Goal: Task Accomplishment & Management: Manage account settings

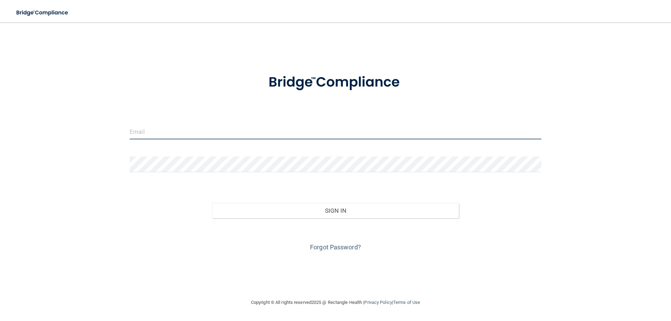
click at [172, 129] on input "email" at bounding box center [336, 132] width 412 height 16
type input "[EMAIL_ADDRESS][DOMAIN_NAME]"
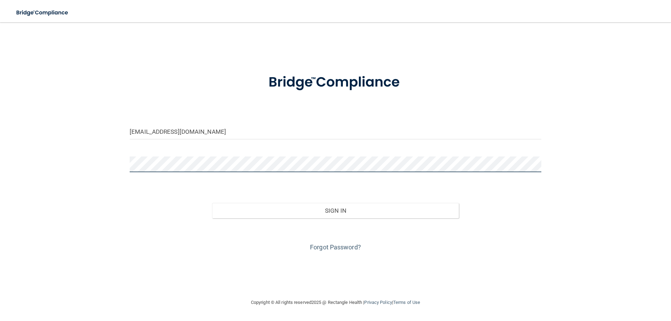
click at [212, 203] on button "Sign In" at bounding box center [335, 210] width 247 height 15
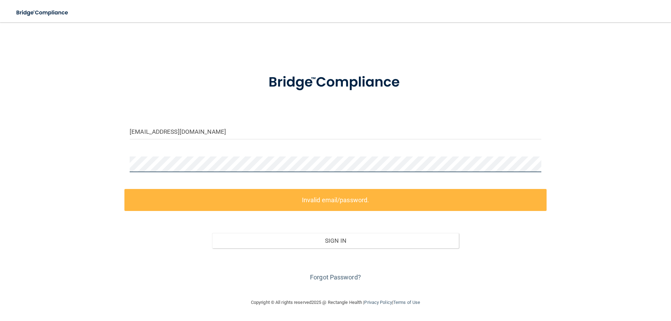
click at [79, 153] on div "[EMAIL_ADDRESS][DOMAIN_NAME] Invalid email/password. You don't have permission …" at bounding box center [335, 160] width 643 height 262
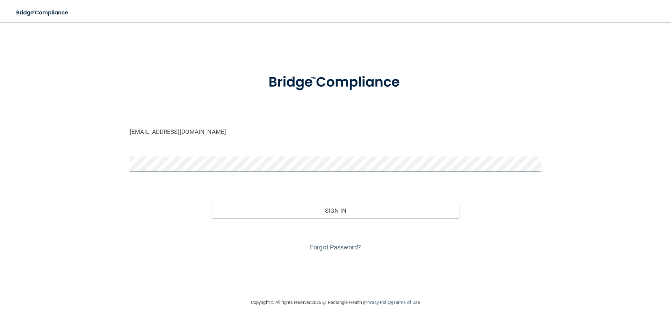
click at [212, 203] on button "Sign In" at bounding box center [335, 210] width 247 height 15
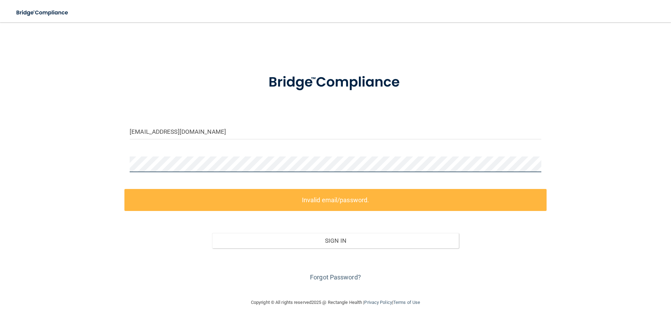
click at [77, 163] on div "[EMAIL_ADDRESS][DOMAIN_NAME] Invalid email/password. You don't have permission …" at bounding box center [335, 160] width 643 height 262
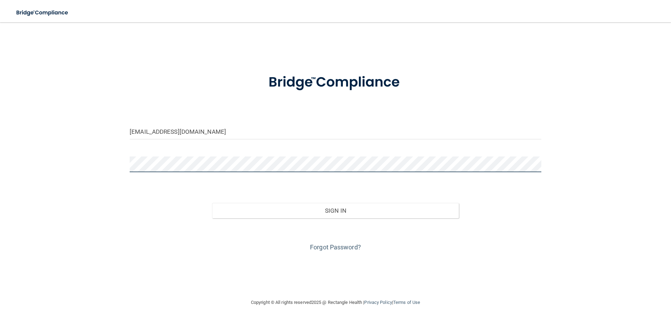
click at [212, 203] on button "Sign In" at bounding box center [335, 210] width 247 height 15
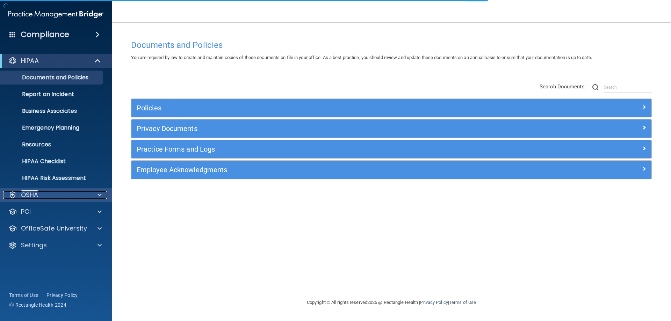
click at [95, 193] on div at bounding box center [98, 195] width 17 height 8
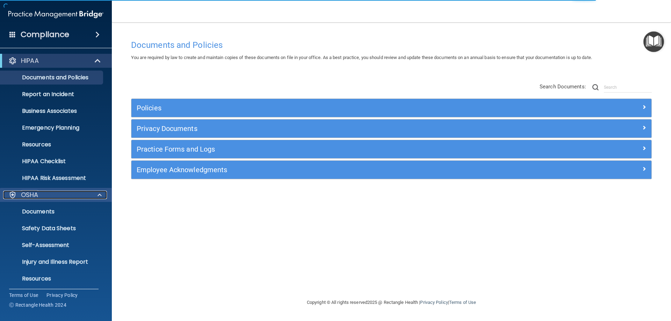
click at [92, 198] on div at bounding box center [98, 195] width 17 height 8
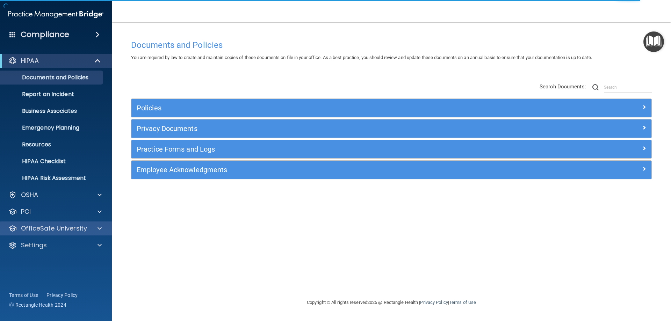
click at [94, 233] on div "OfficeSafe University" at bounding box center [56, 229] width 112 height 14
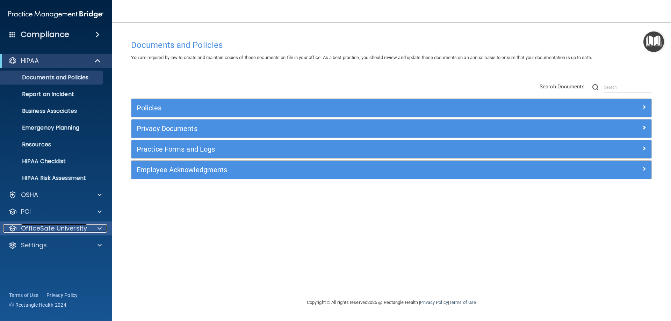
click at [98, 228] on span at bounding box center [100, 228] width 4 height 8
click at [83, 231] on p "OfficeSafe University" at bounding box center [54, 228] width 66 height 8
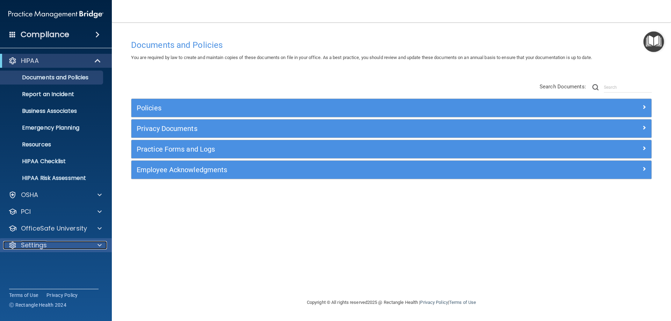
click at [78, 246] on div "Settings" at bounding box center [46, 245] width 87 height 8
click at [71, 260] on p "My Account" at bounding box center [52, 262] width 95 height 7
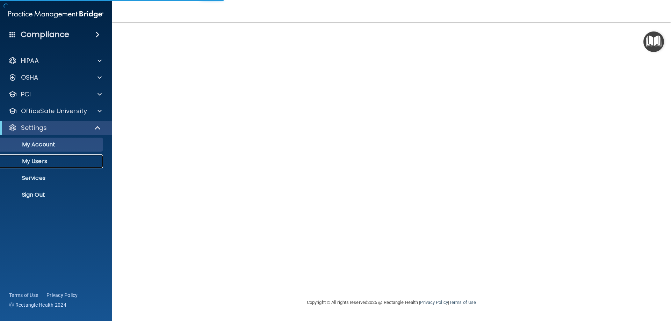
click at [60, 156] on link "My Users" at bounding box center [48, 162] width 110 height 14
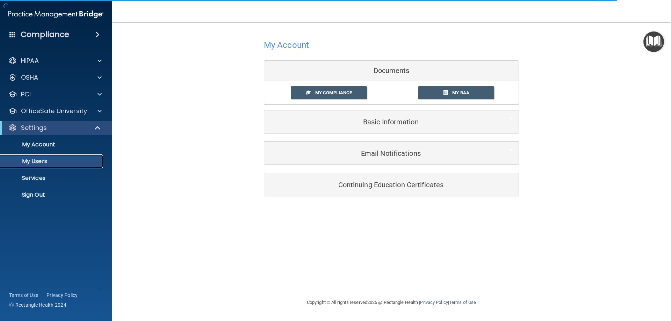
click at [60, 156] on link "My Users" at bounding box center [48, 162] width 110 height 14
select select "20"
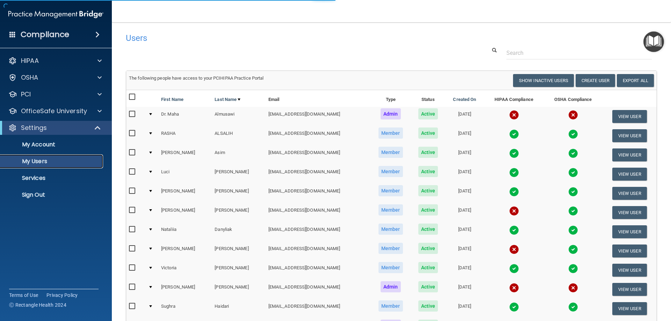
click at [43, 160] on p "My Users" at bounding box center [52, 161] width 95 height 7
click at [131, 248] on input "checkbox" at bounding box center [133, 249] width 8 height 6
checkbox input "true"
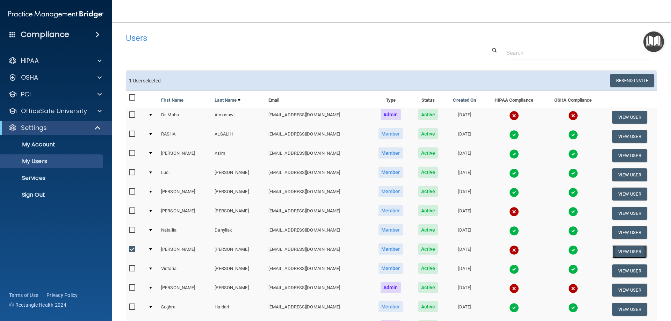
click at [613, 251] on button "View User" at bounding box center [630, 251] width 35 height 13
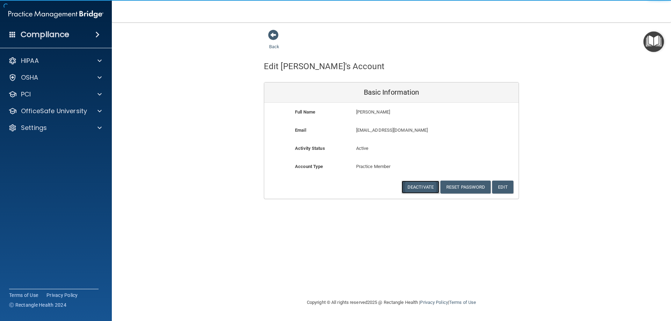
click at [418, 186] on button "Deactivate" at bounding box center [421, 187] width 38 height 13
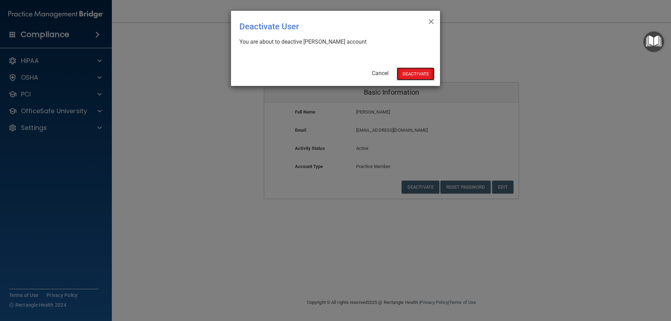
click at [426, 74] on button "Deactivate" at bounding box center [416, 73] width 38 height 13
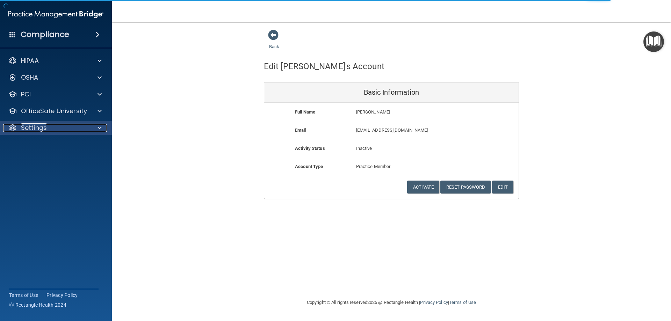
click at [39, 127] on p "Settings" at bounding box center [34, 128] width 26 height 8
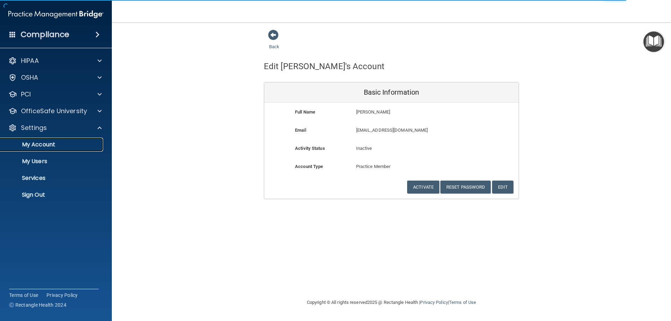
click at [47, 146] on p "My Account" at bounding box center [52, 144] width 95 height 7
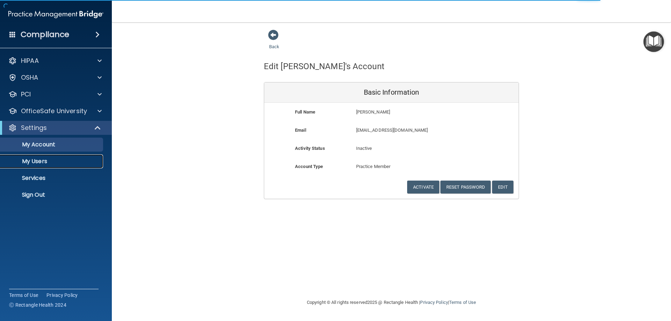
click at [45, 162] on p "My Users" at bounding box center [52, 161] width 95 height 7
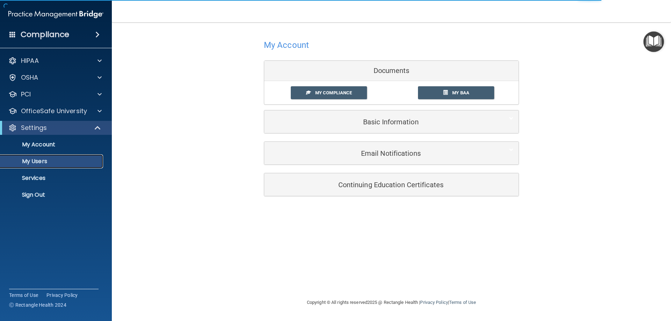
click at [69, 162] on p "My Users" at bounding box center [52, 161] width 95 height 7
click at [70, 163] on p "My Users" at bounding box center [52, 161] width 95 height 7
select select "20"
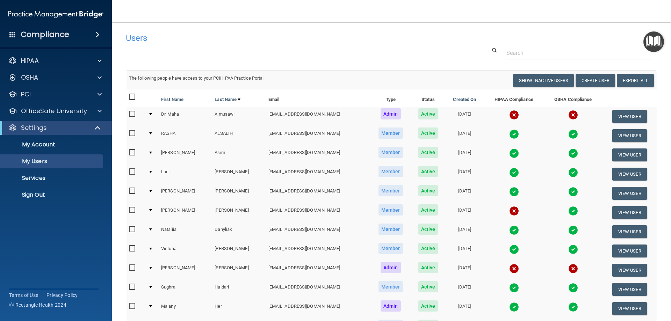
click at [152, 115] on div at bounding box center [150, 114] width 3 height 2
click at [152, 113] on td at bounding box center [151, 116] width 13 height 19
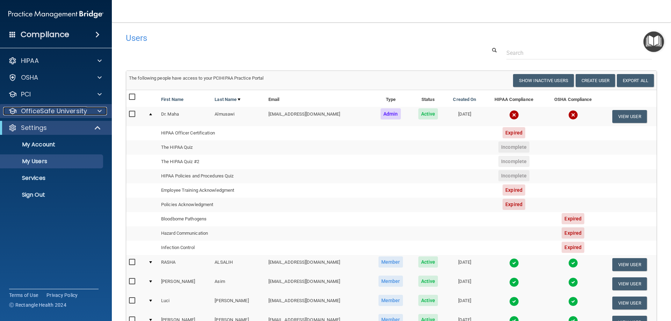
click at [101, 112] on span at bounding box center [100, 111] width 4 height 8
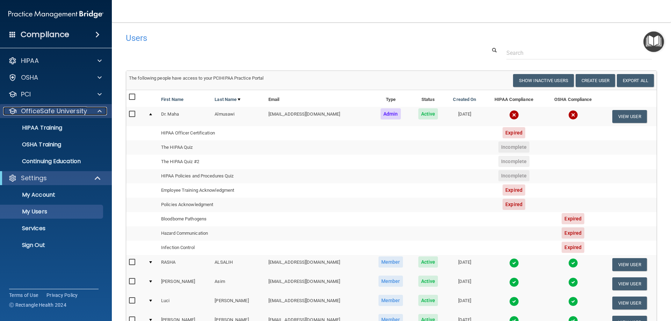
click at [102, 112] on div at bounding box center [98, 111] width 17 height 8
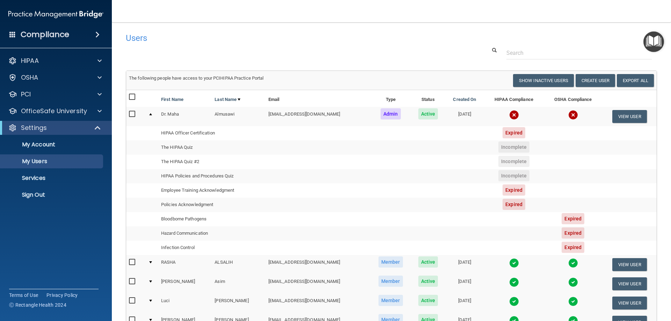
click at [153, 116] on td at bounding box center [151, 116] width 13 height 19
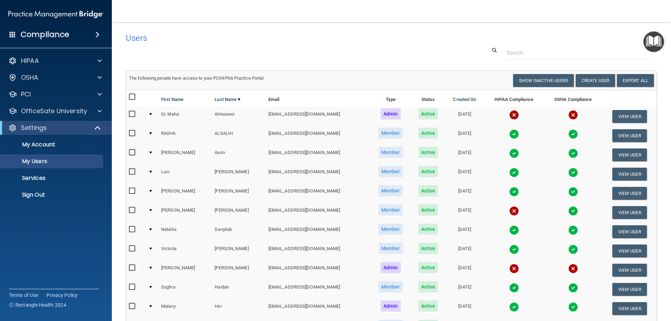
click at [151, 152] on div at bounding box center [150, 153] width 3 height 2
click at [152, 152] on div at bounding box center [150, 153] width 3 height 2
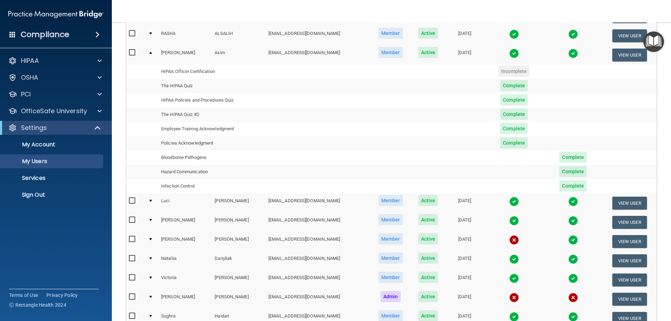
scroll to position [140, 0]
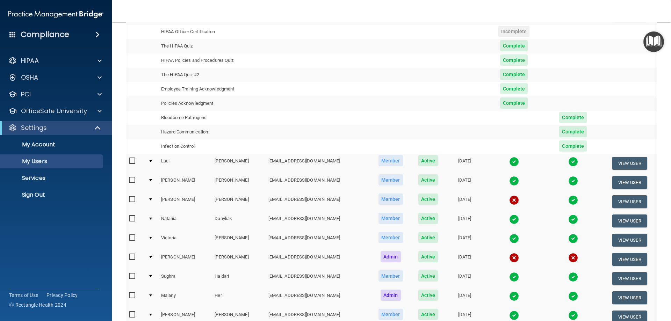
click at [149, 199] on div at bounding box center [150, 200] width 3 height 2
click at [150, 219] on div at bounding box center [150, 219] width 3 height 2
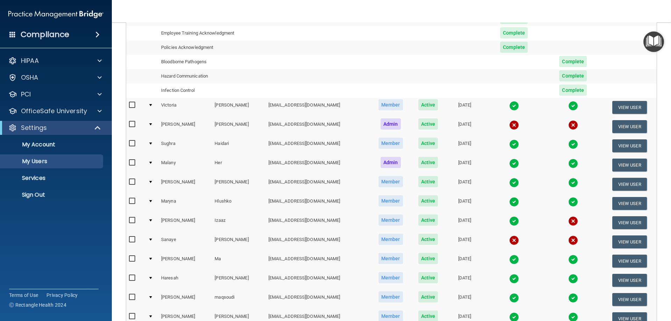
scroll to position [280, 0]
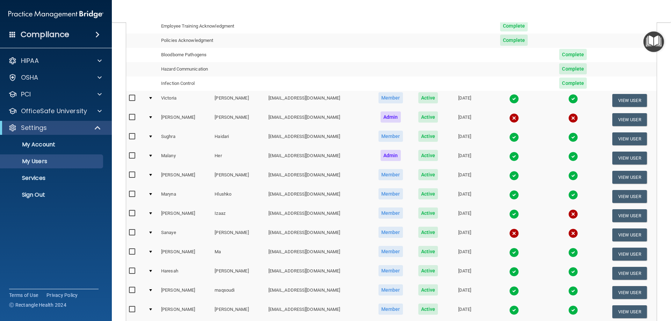
click at [151, 137] on div at bounding box center [150, 137] width 3 height 2
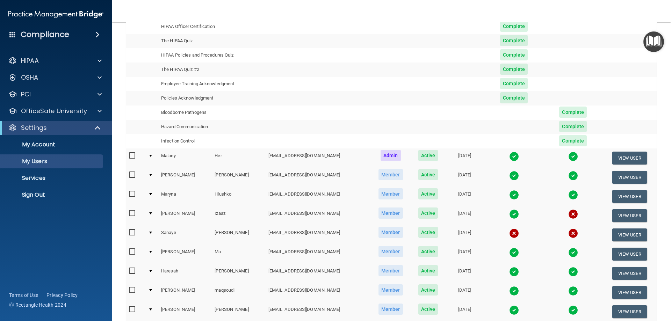
click at [152, 157] on td at bounding box center [151, 158] width 13 height 19
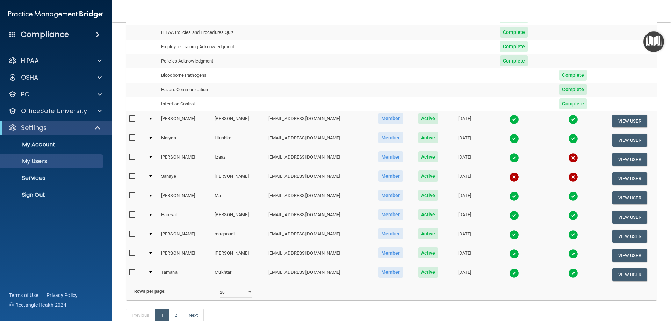
scroll to position [350, 0]
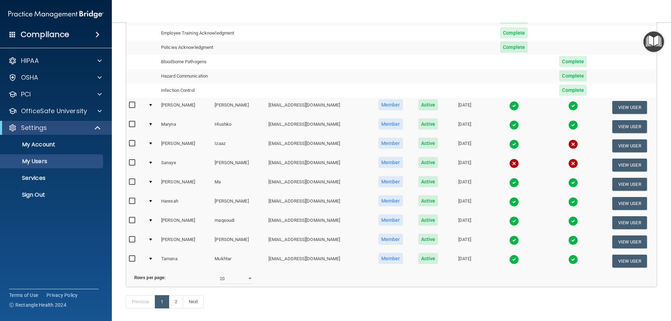
click at [148, 142] on td at bounding box center [151, 145] width 13 height 19
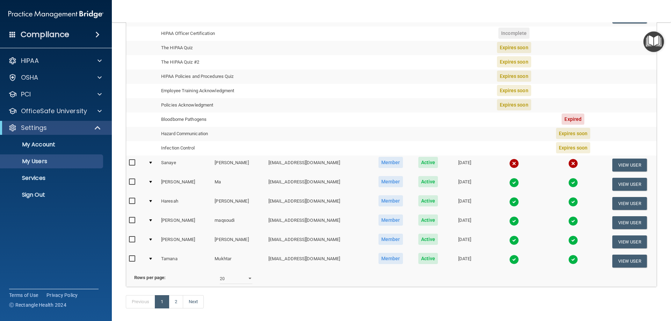
click at [150, 202] on td at bounding box center [151, 203] width 13 height 19
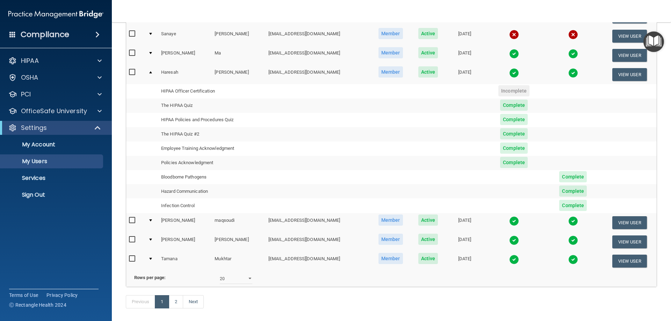
click at [149, 218] on td at bounding box center [151, 222] width 13 height 19
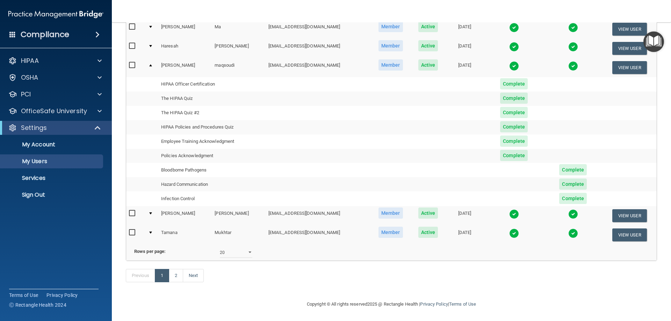
scroll to position [386, 0]
click at [176, 275] on link "2" at bounding box center [176, 275] width 14 height 13
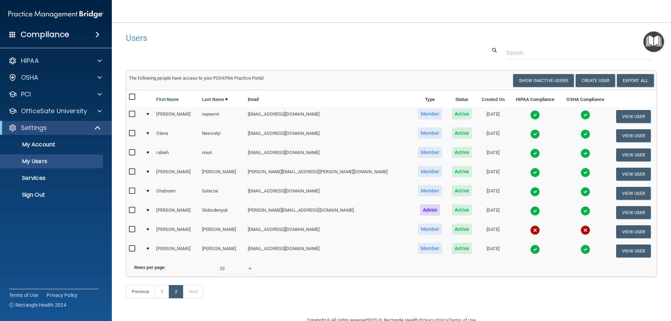
click at [149, 133] on div at bounding box center [147, 134] width 3 height 2
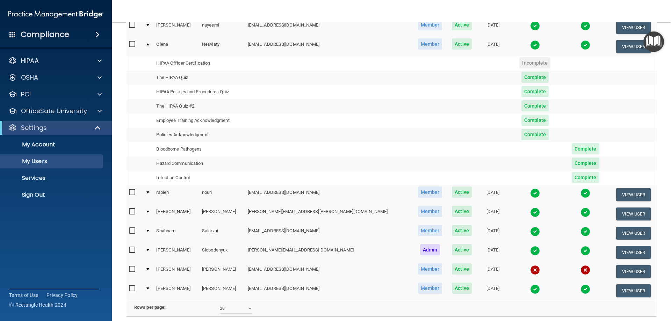
scroll to position [105, 0]
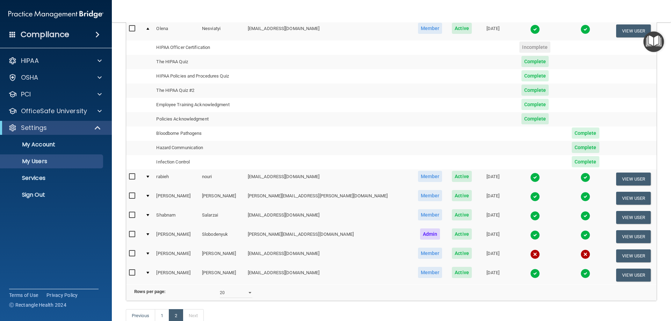
click at [149, 174] on td at bounding box center [148, 179] width 11 height 19
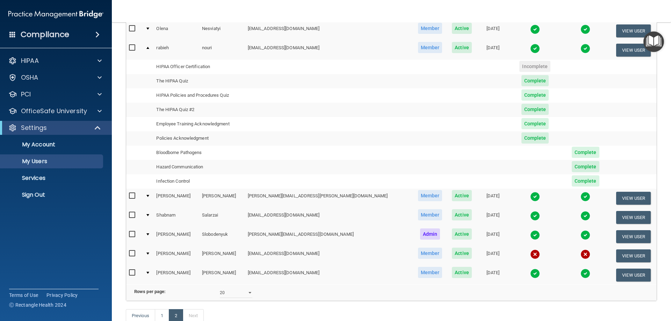
scroll to position [140, 0]
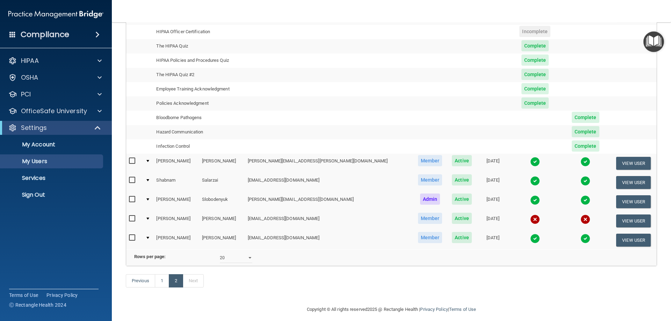
click at [152, 198] on td at bounding box center [148, 201] width 11 height 19
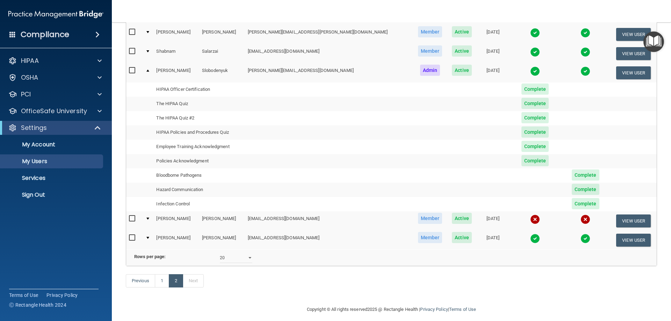
click at [149, 238] on div at bounding box center [147, 238] width 3 height 2
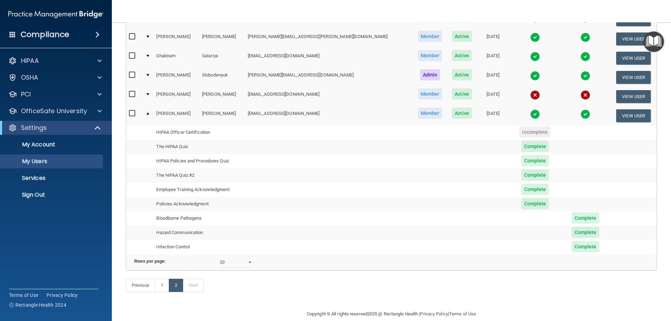
scroll to position [156, 0]
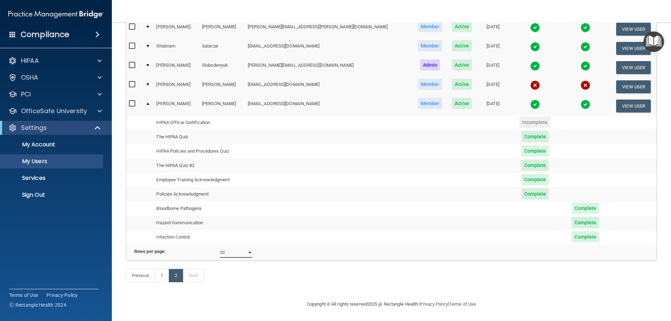
click at [238, 251] on select "10 20 30 40 all" at bounding box center [236, 253] width 33 height 10
select select "30"
click at [220, 248] on select "10 20 30 40 all" at bounding box center [236, 253] width 33 height 10
select select "30"
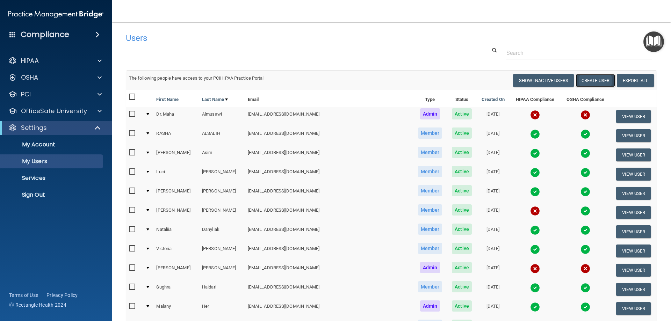
click at [584, 78] on button "Create User" at bounding box center [596, 80] width 40 height 13
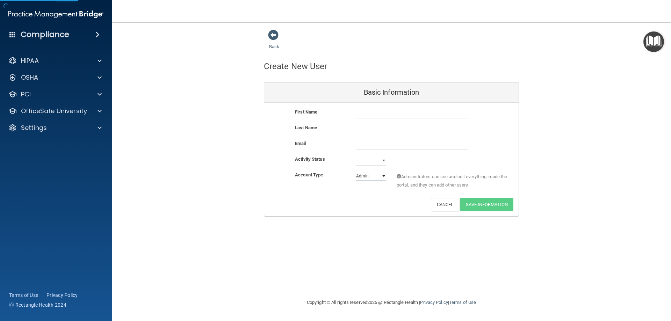
click at [370, 177] on select "Admin Member" at bounding box center [371, 176] width 30 height 10
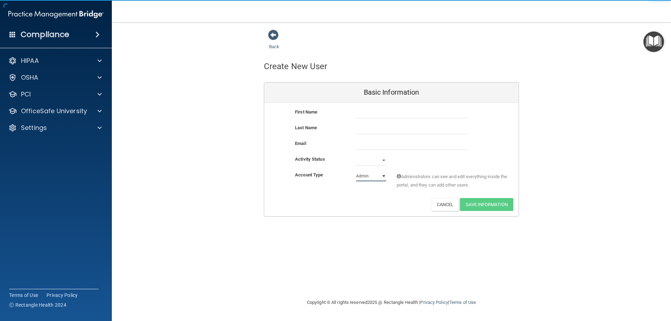
select select "practice_member"
click at [356, 171] on select "Admin Member" at bounding box center [371, 176] width 30 height 10
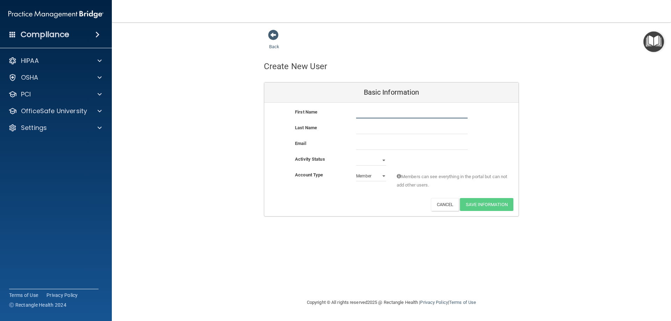
click at [367, 114] on input "text" at bounding box center [412, 113] width 112 height 10
click at [365, 163] on select "Active Inactive" at bounding box center [371, 160] width 30 height 10
select select "active"
click at [356, 155] on select "Active Inactive" at bounding box center [371, 160] width 30 height 10
click at [380, 117] on input "text" at bounding box center [412, 113] width 112 height 10
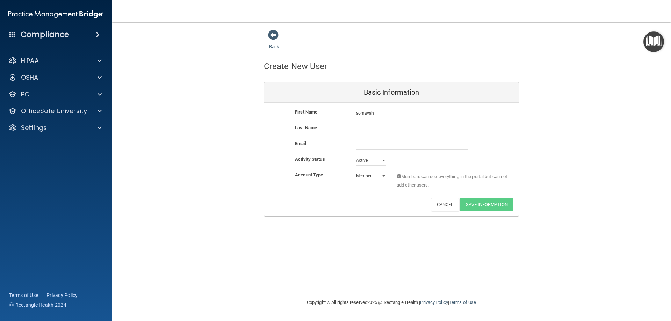
type input "somayah"
click at [378, 132] on input "text" at bounding box center [412, 129] width 112 height 10
type input "[PERSON_NAME] [PERSON_NAME]"
click at [380, 149] on input "email" at bounding box center [412, 144] width 112 height 10
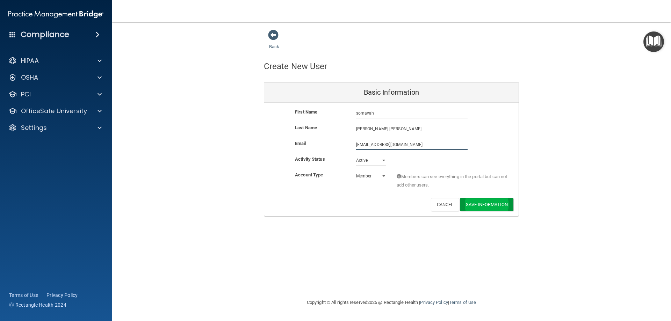
type input "[EMAIL_ADDRESS][DOMAIN_NAME]"
click at [477, 203] on button "Save Information" at bounding box center [486, 204] width 53 height 13
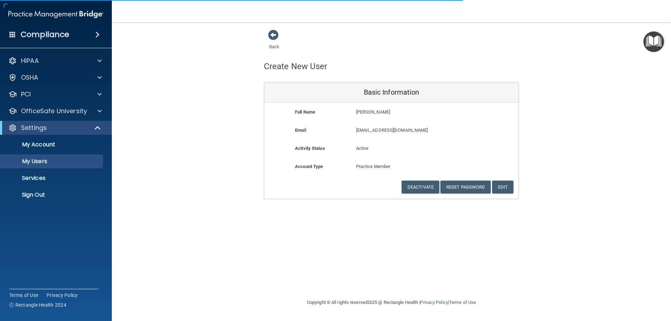
select select "20"
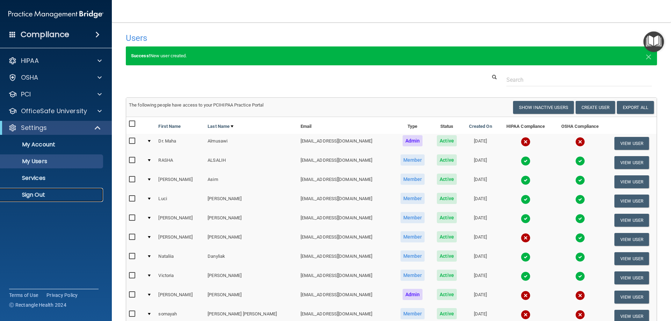
click at [45, 190] on link "Sign Out" at bounding box center [48, 195] width 110 height 14
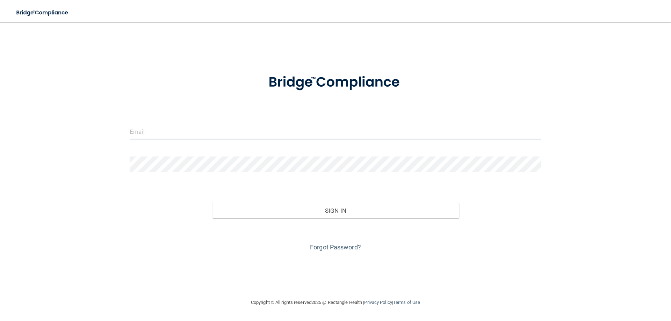
click at [222, 136] on input "email" at bounding box center [336, 132] width 412 height 16
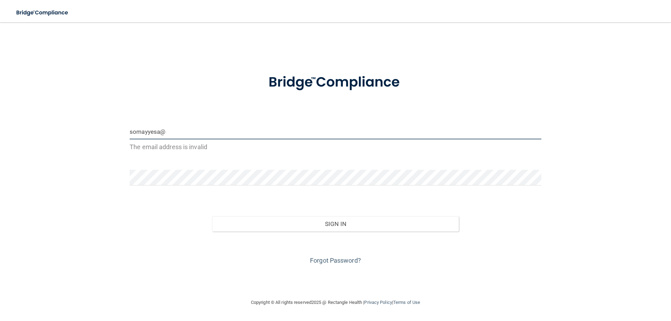
type input "[EMAIL_ADDRESS][DOMAIN_NAME]"
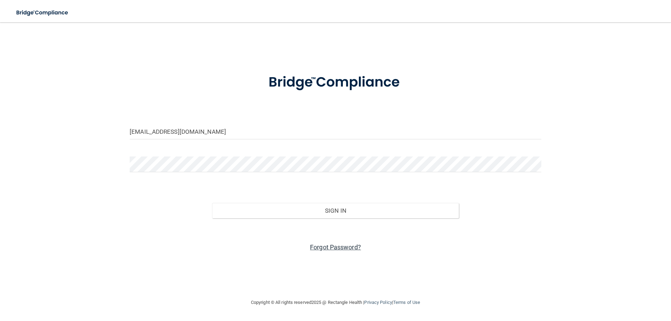
click at [329, 246] on link "Forgot Password?" at bounding box center [335, 247] width 51 height 7
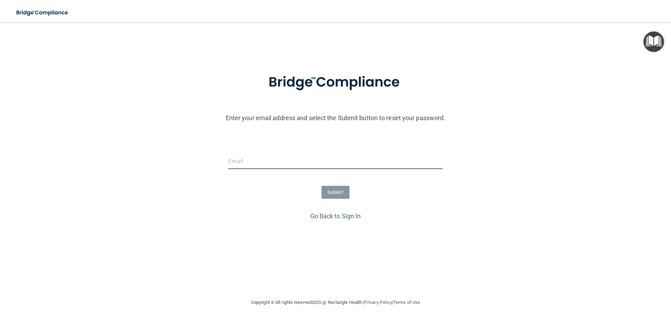
click at [248, 163] on input "email" at bounding box center [335, 161] width 214 height 16
type input "[EMAIL_ADDRESS][DOMAIN_NAME]"
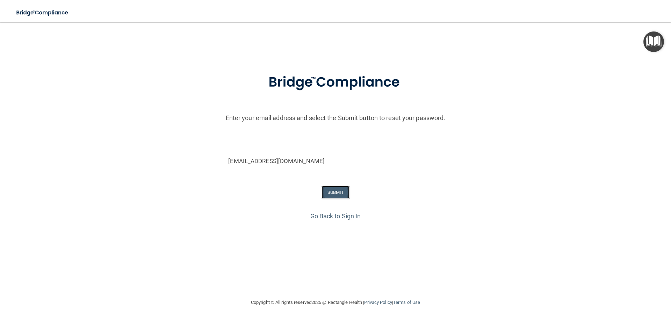
click at [342, 193] on button "SUBMIT" at bounding box center [336, 192] width 28 height 13
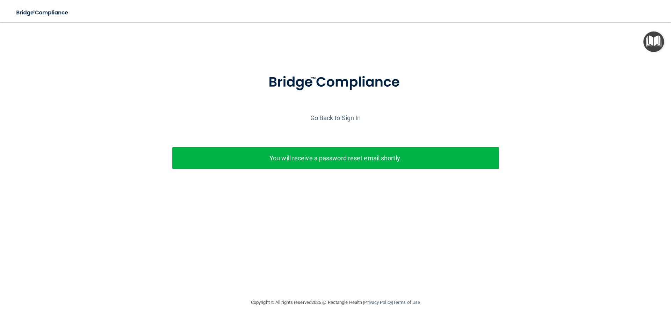
click at [652, 38] on img "Open Resource Center" at bounding box center [654, 41] width 21 height 21
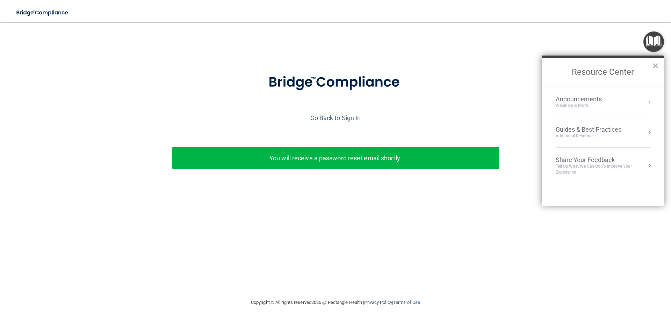
click at [363, 61] on div "Enter your email address and select the Submit button to reset your password. s…" at bounding box center [336, 114] width 654 height 171
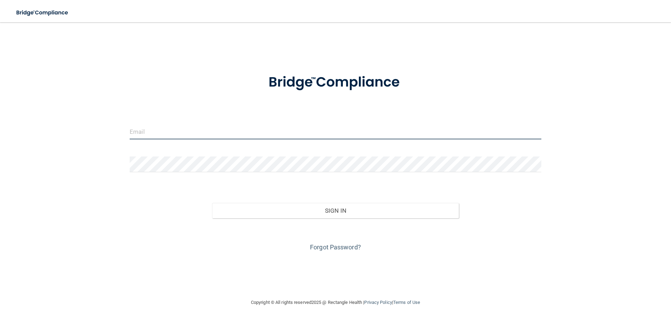
click at [194, 133] on input "email" at bounding box center [336, 132] width 412 height 16
type input "[EMAIL_ADDRESS][DOMAIN_NAME]"
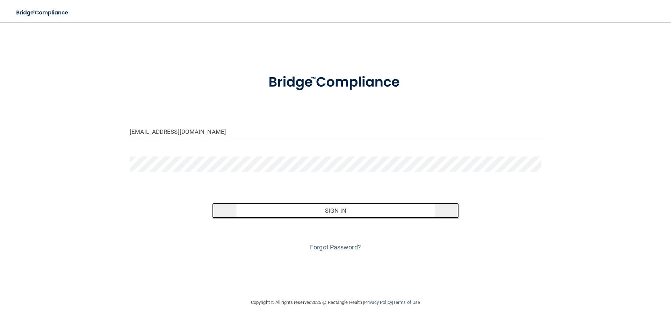
click at [358, 209] on button "Sign In" at bounding box center [335, 210] width 247 height 15
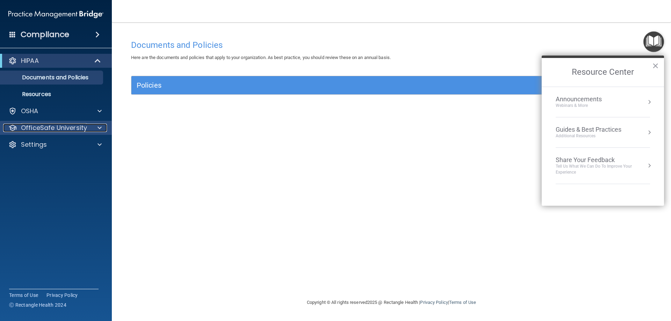
click at [99, 126] on span at bounding box center [100, 128] width 4 height 8
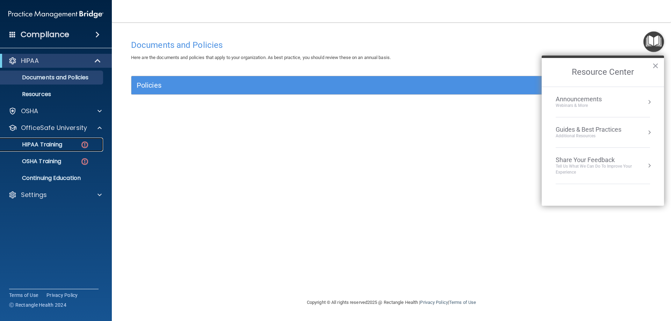
click at [87, 142] on img at bounding box center [84, 145] width 9 height 9
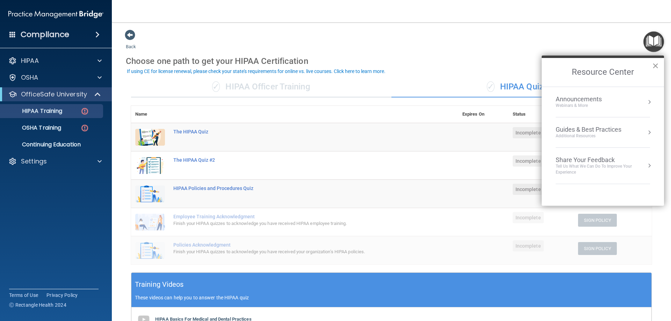
click at [656, 68] on button "×" at bounding box center [655, 65] width 7 height 11
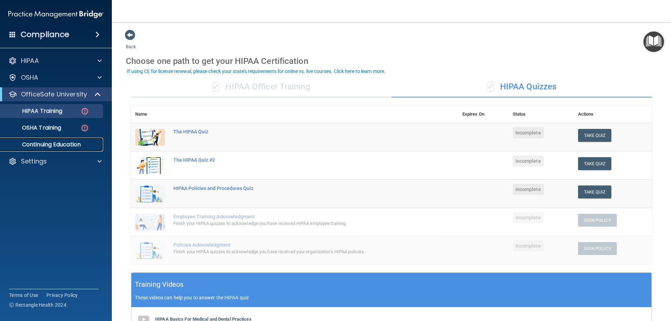
click at [67, 146] on p "Continuing Education" at bounding box center [52, 144] width 95 height 7
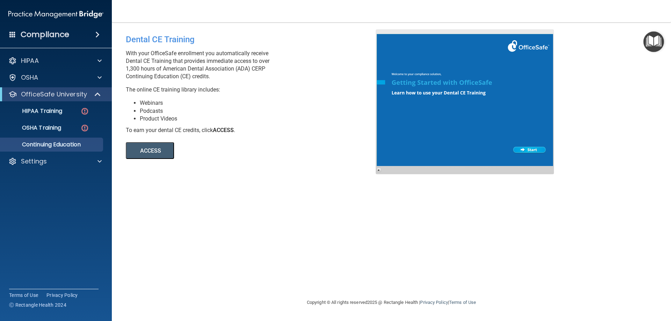
click at [144, 148] on button "ACCESS" at bounding box center [150, 150] width 48 height 17
click at [64, 123] on link "OSHA Training" at bounding box center [48, 128] width 110 height 14
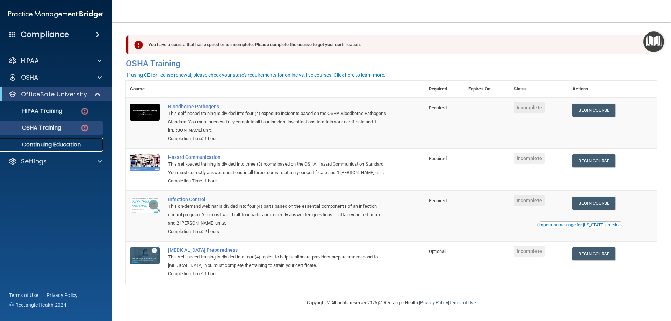
click at [38, 143] on p "Continuing Education" at bounding box center [52, 144] width 95 height 7
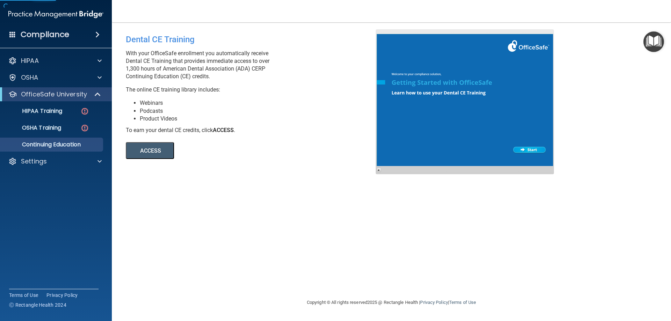
click at [155, 151] on button "ACCESS" at bounding box center [150, 150] width 48 height 17
click at [46, 165] on p "Settings" at bounding box center [34, 161] width 26 height 8
click at [56, 196] on p "Sign Out" at bounding box center [52, 195] width 95 height 7
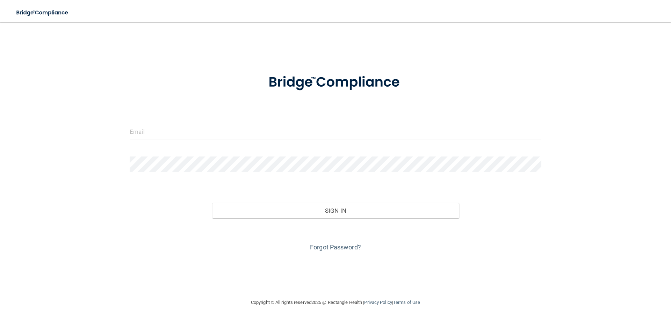
click at [213, 141] on div at bounding box center [335, 134] width 422 height 21
click at [209, 132] on input "email" at bounding box center [336, 132] width 412 height 16
type input "[EMAIL_ADDRESS][DOMAIN_NAME]"
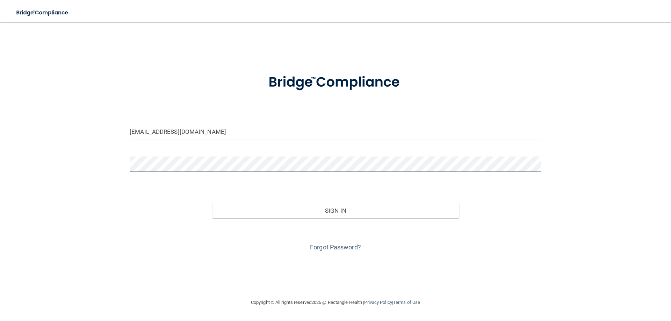
click at [212, 203] on button "Sign In" at bounding box center [335, 210] width 247 height 15
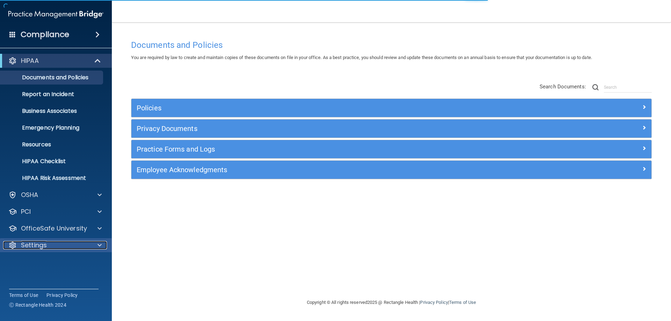
click at [74, 248] on div "Settings" at bounding box center [46, 245] width 87 height 8
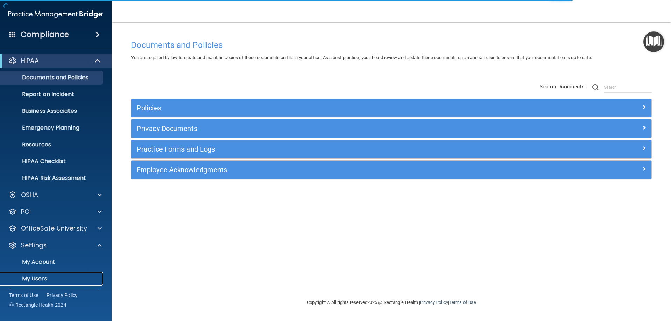
click at [59, 276] on p "My Users" at bounding box center [52, 278] width 95 height 7
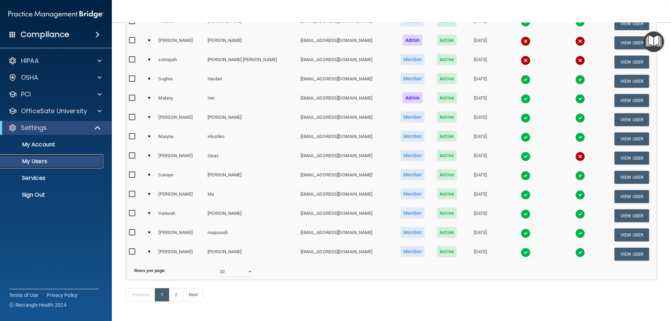
scroll to position [245, 0]
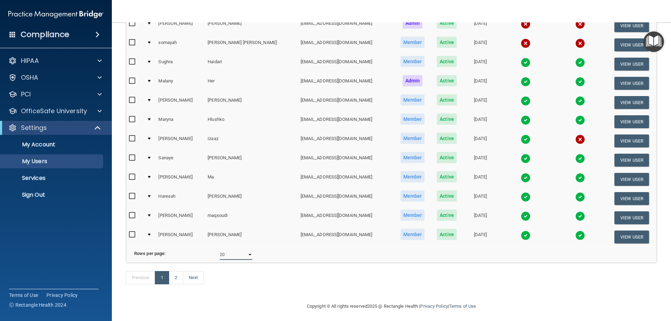
click at [231, 260] on select "10 20 30 40 all" at bounding box center [236, 255] width 33 height 10
select select "30"
click at [220, 255] on select "10 20 30 40 all" at bounding box center [236, 255] width 33 height 10
select select "30"
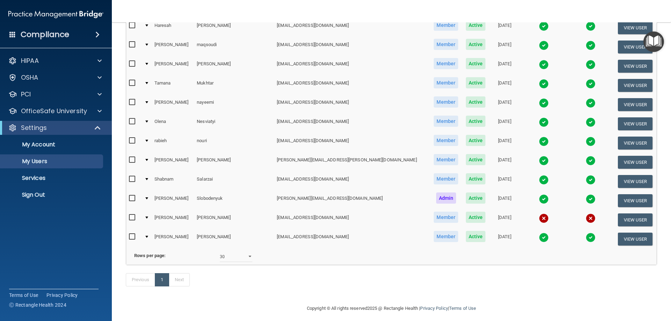
scroll to position [420, 0]
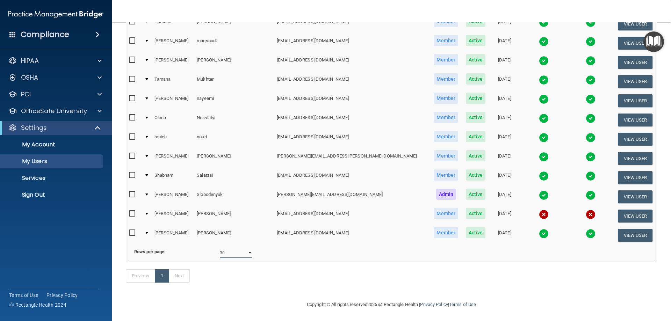
click at [226, 257] on select "10 20 30 40 all" at bounding box center [236, 253] width 33 height 10
click at [220, 253] on select "10 20 30 40 all" at bounding box center [236, 253] width 33 height 10
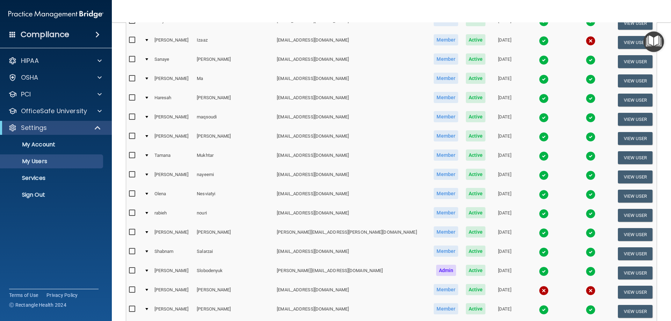
scroll to position [385, 0]
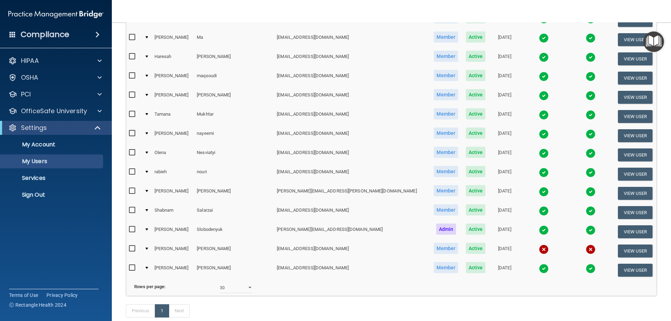
click at [41, 188] on ul "My Account My Users Services Sign Out" at bounding box center [56, 168] width 127 height 67
click at [37, 195] on p "Sign Out" at bounding box center [52, 195] width 95 height 7
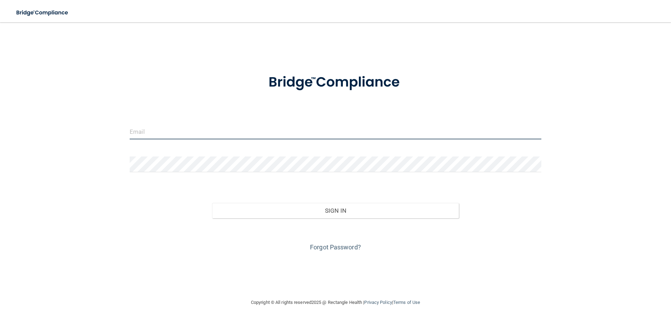
click at [161, 131] on input "email" at bounding box center [336, 132] width 412 height 16
type input "[EMAIL_ADDRESS][DOMAIN_NAME]"
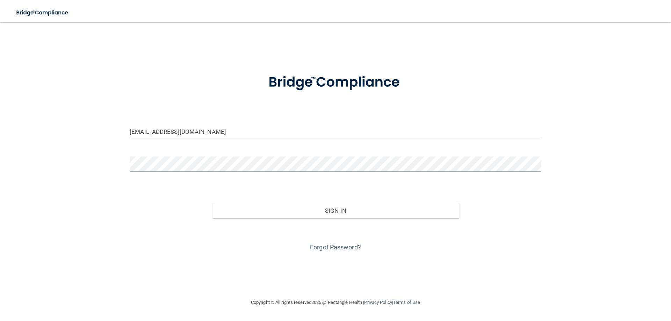
click at [212, 203] on button "Sign In" at bounding box center [335, 210] width 247 height 15
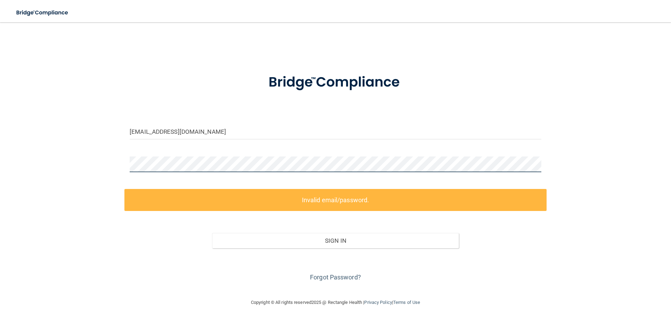
click at [46, 147] on div "[EMAIL_ADDRESS][DOMAIN_NAME] Invalid email/password. You don't have permission …" at bounding box center [335, 160] width 643 height 262
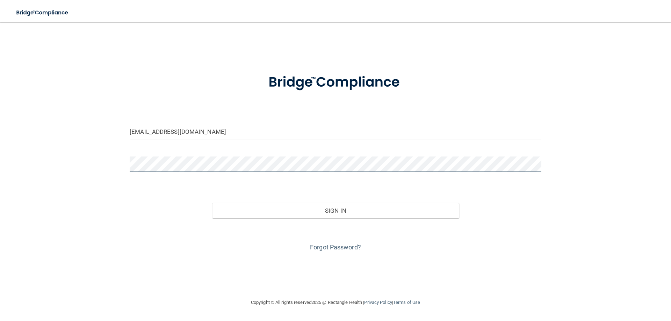
click at [212, 203] on button "Sign In" at bounding box center [335, 210] width 247 height 15
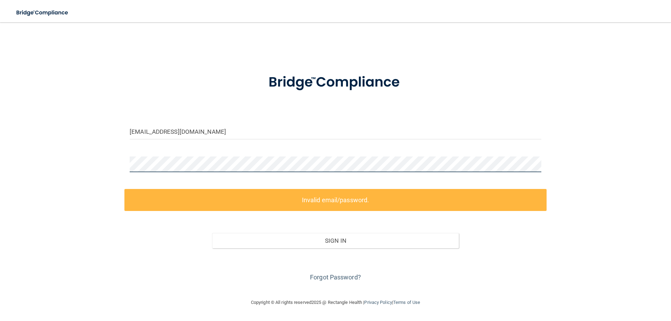
click at [117, 162] on div "[EMAIL_ADDRESS][DOMAIN_NAME] Invalid email/password. You don't have permission …" at bounding box center [335, 160] width 643 height 262
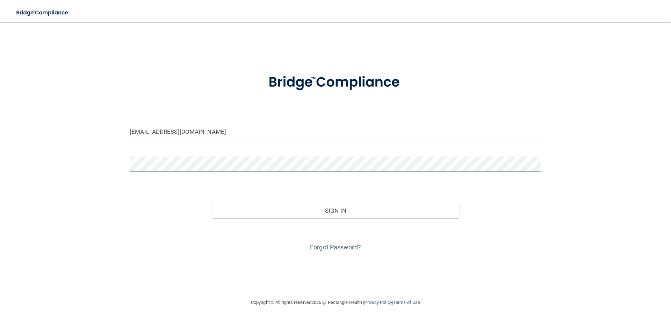
click at [212, 203] on button "Sign In" at bounding box center [335, 210] width 247 height 15
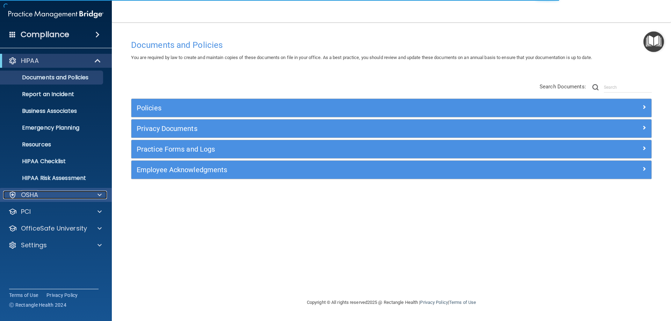
click at [76, 197] on div "OSHA" at bounding box center [46, 195] width 87 height 8
click at [83, 200] on div "OSHA" at bounding box center [56, 195] width 112 height 14
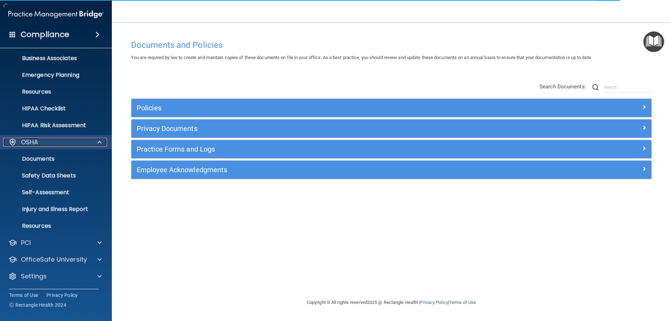
click at [98, 142] on span at bounding box center [100, 142] width 4 height 8
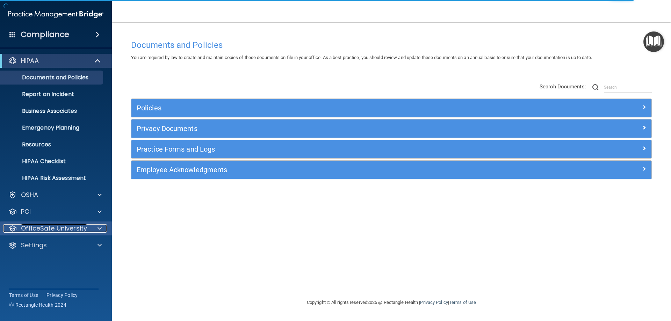
click at [88, 228] on div "OfficeSafe University" at bounding box center [46, 228] width 87 height 8
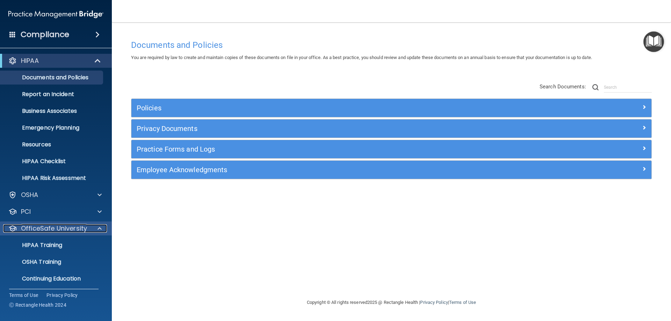
click at [95, 228] on div at bounding box center [98, 228] width 17 height 8
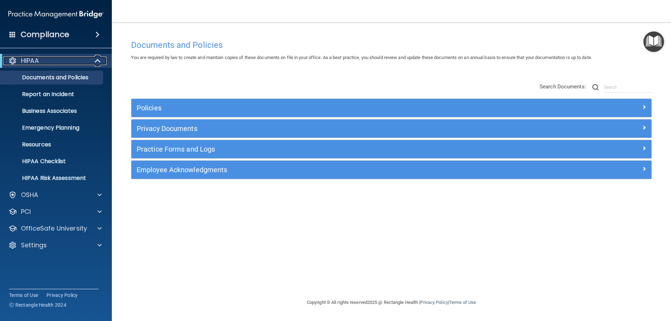
click at [96, 59] on span at bounding box center [98, 61] width 6 height 8
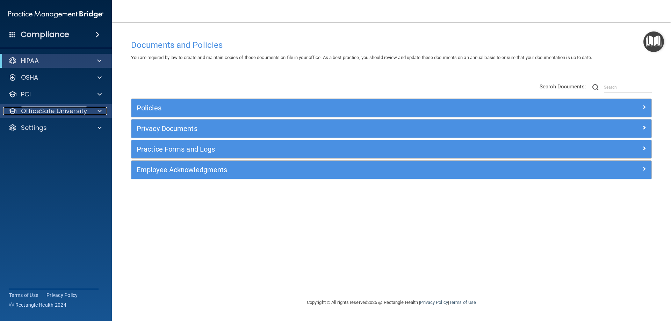
click at [84, 109] on p "OfficeSafe University" at bounding box center [54, 111] width 66 height 8
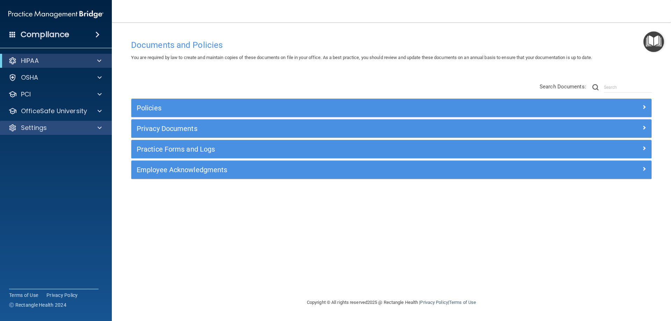
click at [65, 122] on div "Settings" at bounding box center [56, 128] width 112 height 14
click at [58, 131] on div "Settings" at bounding box center [46, 128] width 87 height 8
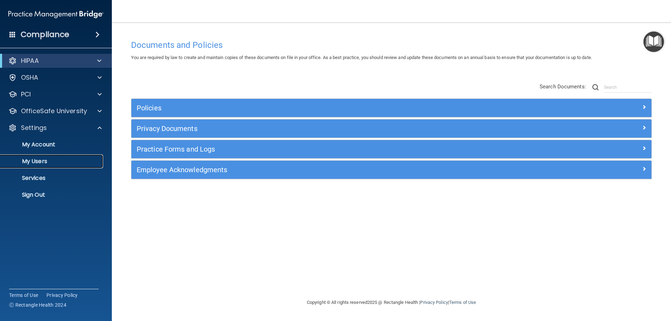
click at [45, 161] on p "My Users" at bounding box center [52, 161] width 95 height 7
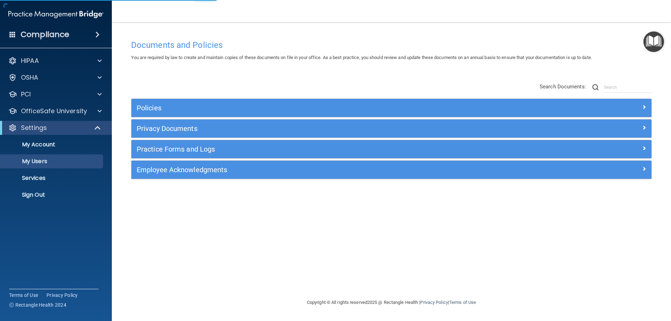
select select "20"
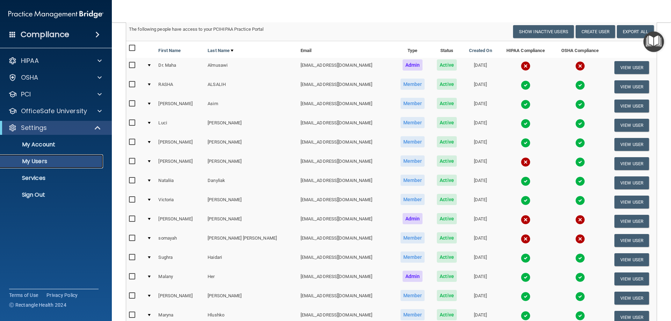
scroll to position [70, 0]
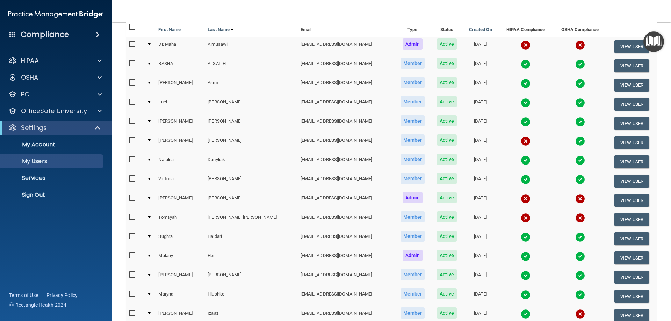
click at [150, 123] on td at bounding box center [150, 123] width 12 height 19
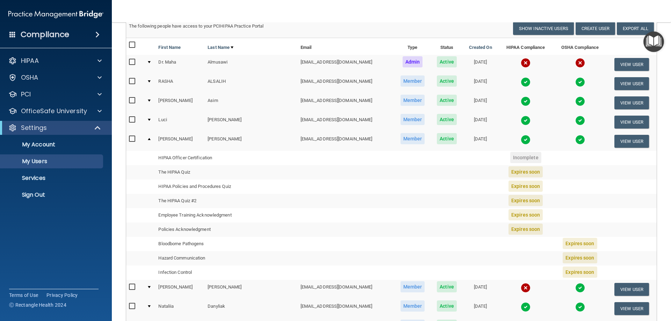
scroll to position [35, 0]
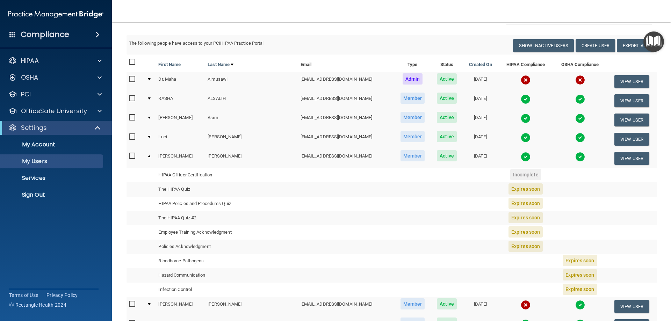
click at [149, 116] on td at bounding box center [150, 119] width 12 height 19
click at [151, 117] on div at bounding box center [149, 118] width 3 height 2
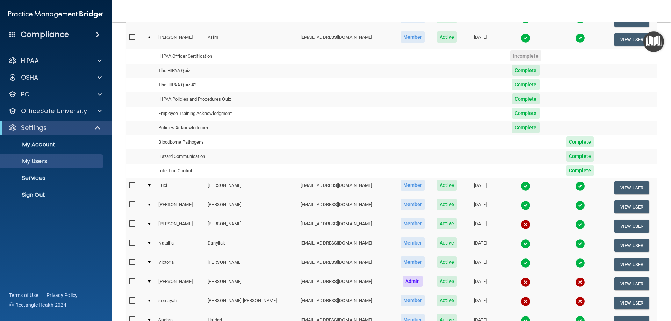
scroll to position [140, 0]
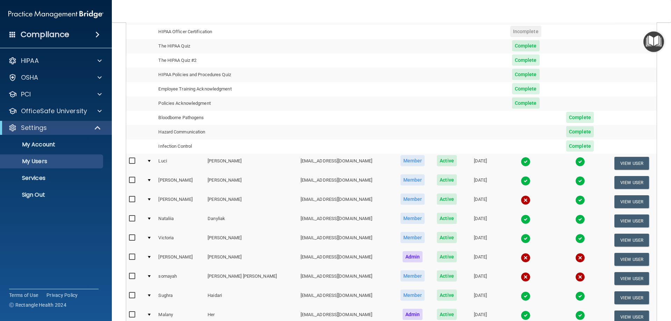
click at [149, 219] on div at bounding box center [149, 219] width 3 height 2
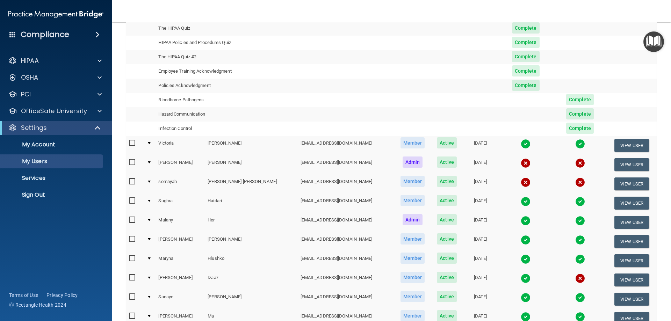
scroll to position [245, 0]
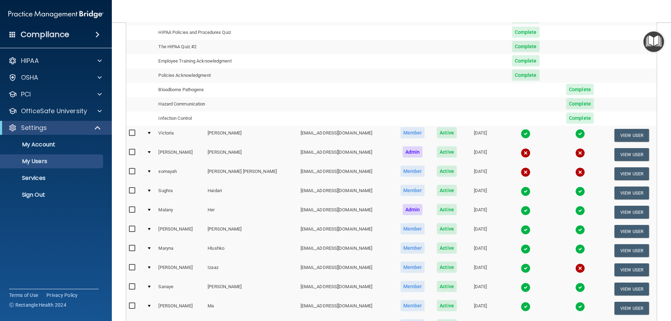
click at [148, 190] on td at bounding box center [150, 193] width 12 height 19
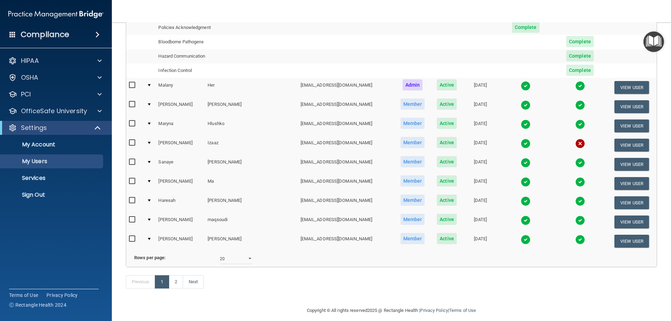
scroll to position [385, 0]
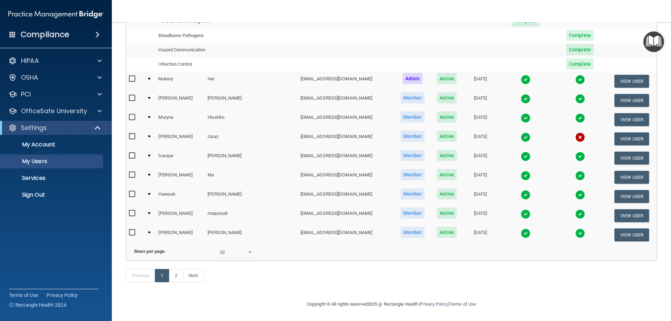
click at [151, 116] on div at bounding box center [149, 117] width 3 height 2
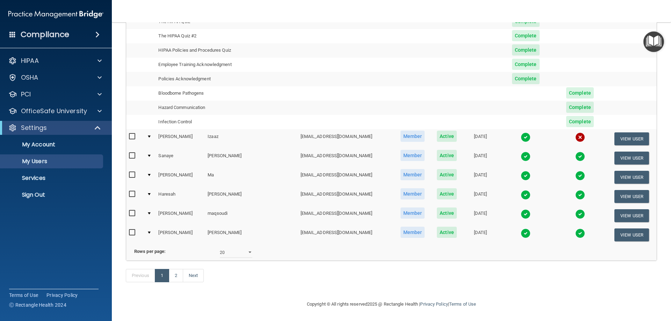
click at [149, 187] on td at bounding box center [150, 196] width 12 height 19
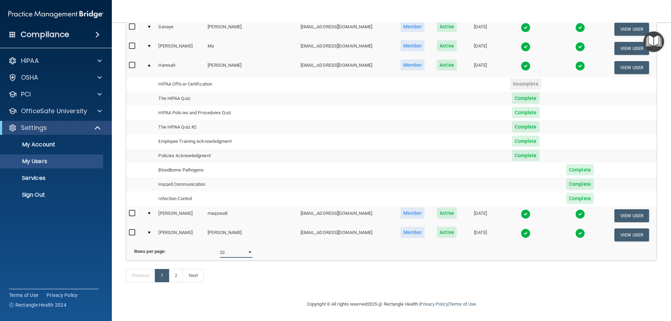
click at [230, 248] on select "10 20 30 40 all" at bounding box center [236, 253] width 33 height 10
click at [177, 278] on link "2" at bounding box center [176, 275] width 14 height 13
select select "20"
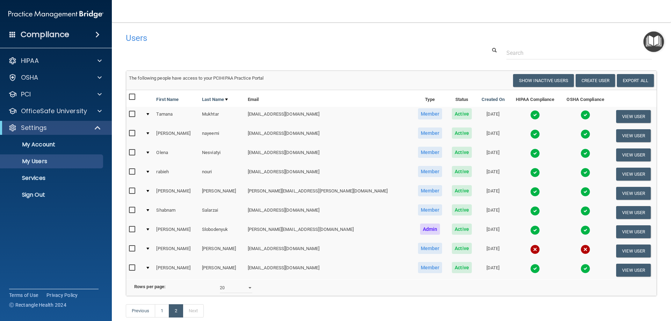
click at [152, 150] on td at bounding box center [148, 154] width 11 height 19
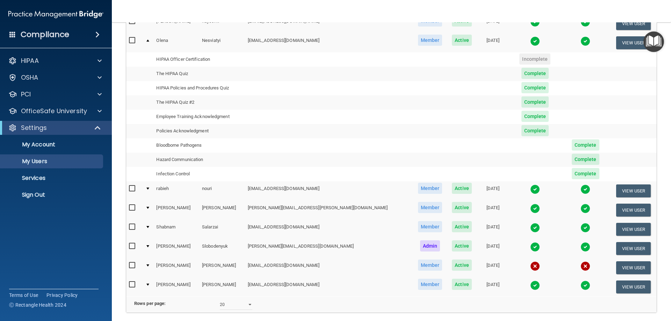
scroll to position [140, 0]
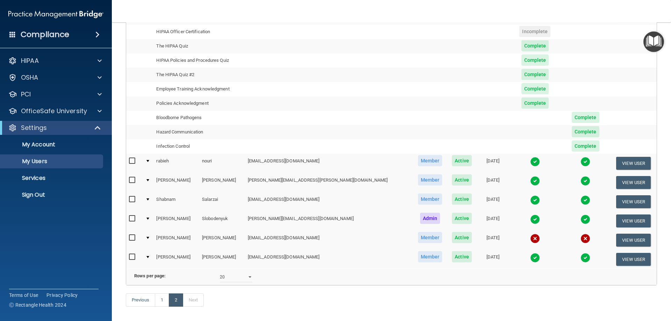
click at [149, 160] on td at bounding box center [148, 163] width 11 height 19
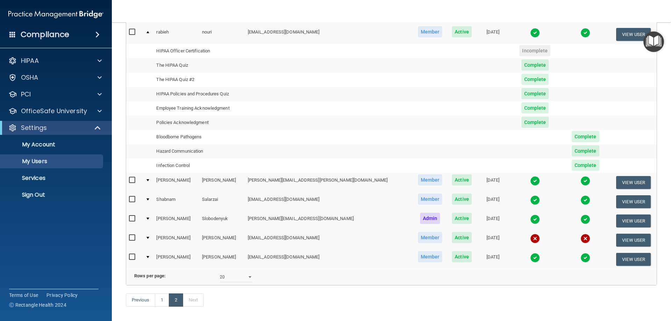
click at [149, 218] on div at bounding box center [147, 219] width 3 height 2
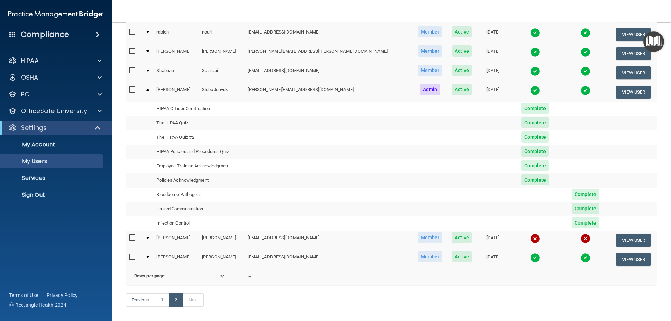
click at [149, 257] on div at bounding box center [147, 257] width 3 height 2
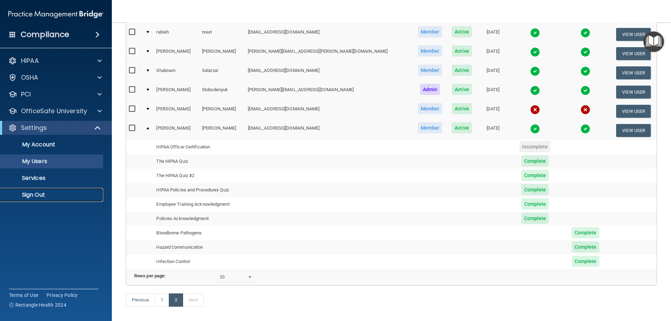
click at [37, 194] on p "Sign Out" at bounding box center [52, 195] width 95 height 7
